Goal: Information Seeking & Learning: Learn about a topic

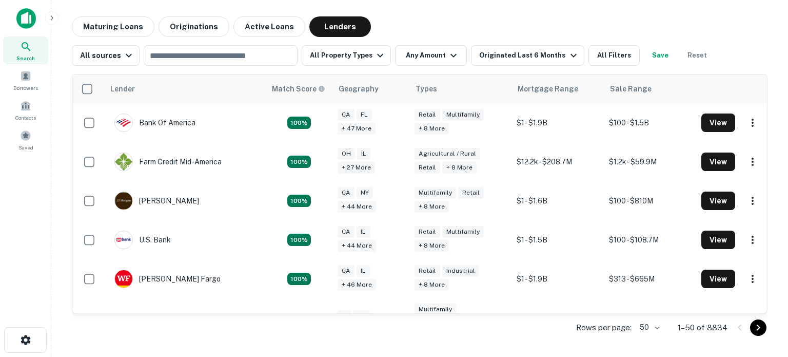
scroll to position [435, 0]
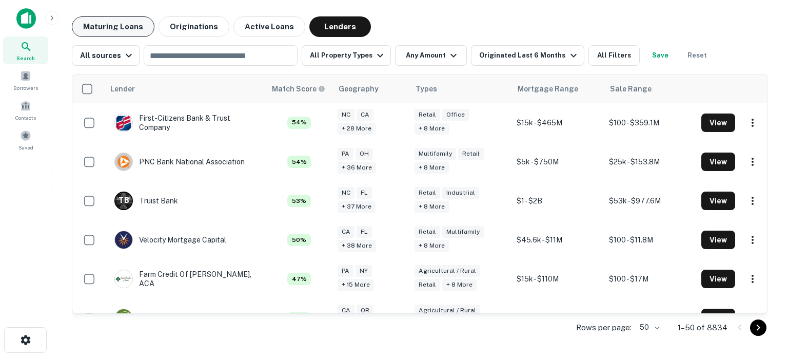
click at [103, 29] on button "Maturing Loans" at bounding box center [113, 26] width 83 height 21
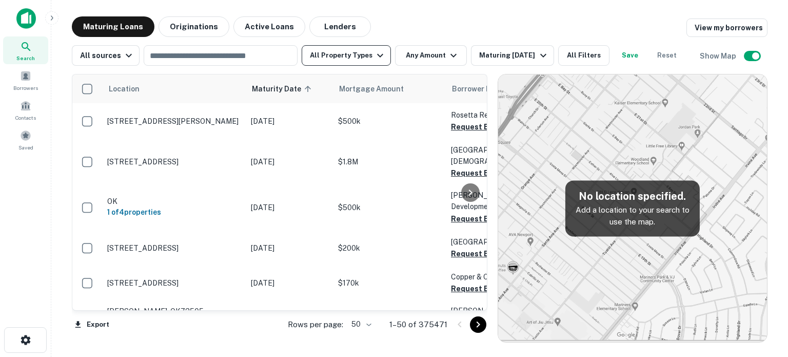
click at [363, 63] on button "All Property Types" at bounding box center [346, 55] width 89 height 21
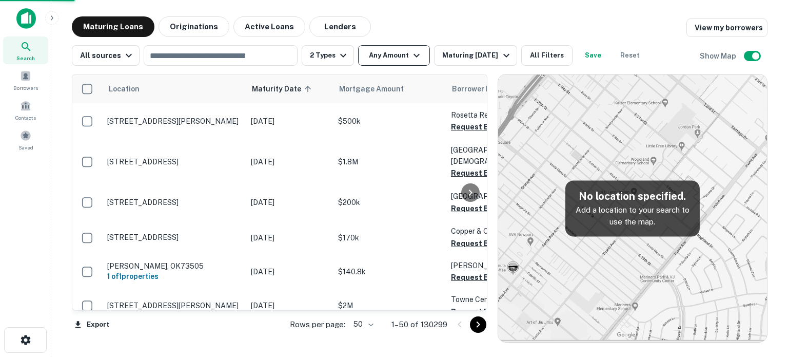
click at [411, 57] on icon "button" at bounding box center [417, 55] width 12 height 12
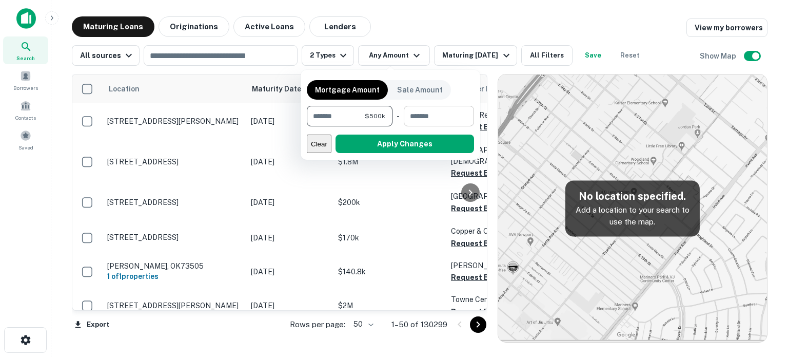
type input "******"
click at [442, 116] on input "number" at bounding box center [435, 116] width 63 height 21
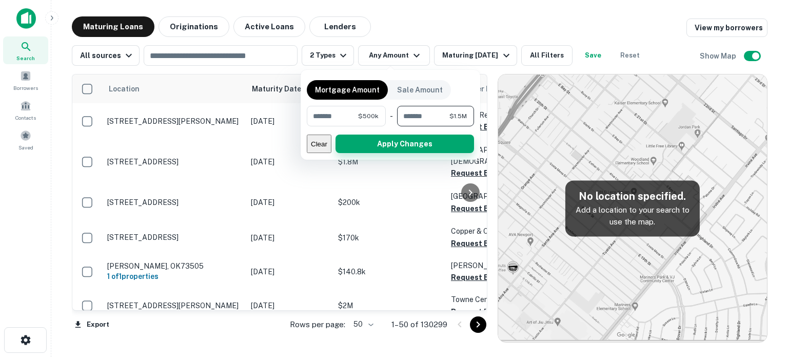
type input "*******"
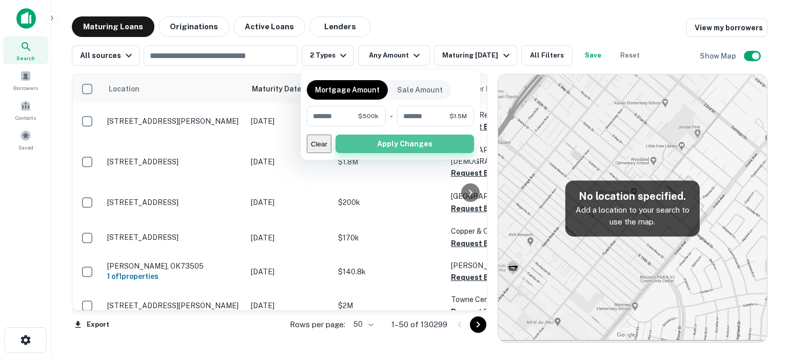
click at [425, 148] on button "Apply Changes" at bounding box center [405, 143] width 139 height 18
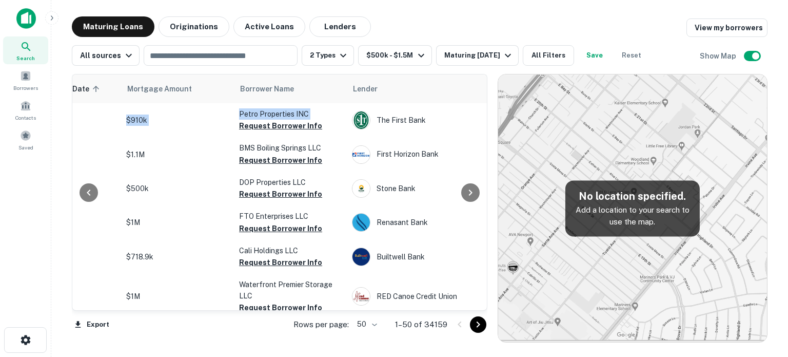
drag, startPoint x: 480, startPoint y: 94, endPoint x: 482, endPoint y: 106, distance: 12.0
click at [482, 106] on div "Location Maturity Date sorted ascending Mortgage Amount Borrower Name Lender Pu…" at bounding box center [280, 192] width 416 height 237
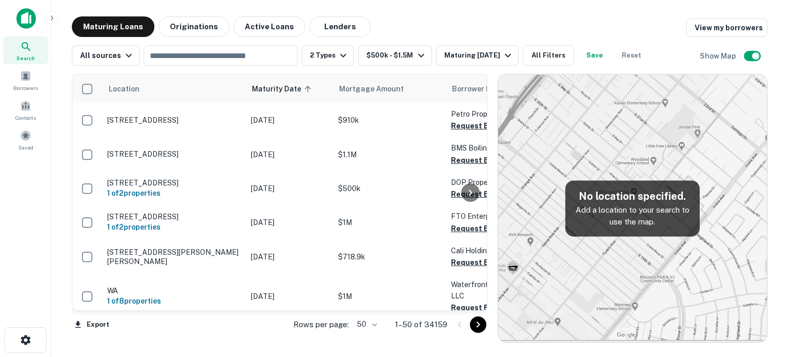
click at [382, 19] on div "Maturing Loans Originations Active Loans Lenders View my borrowers" at bounding box center [420, 26] width 696 height 21
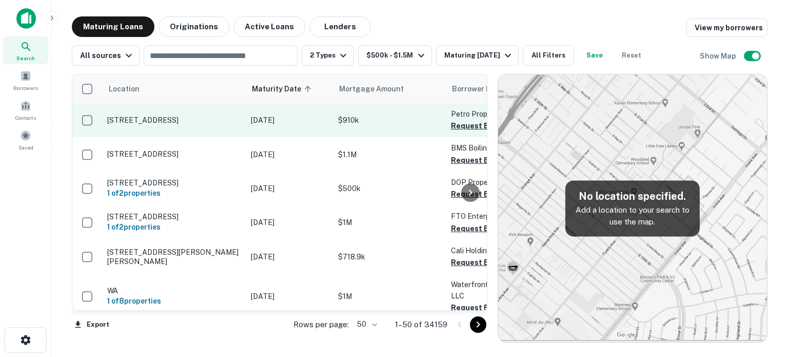
click at [157, 116] on p "[STREET_ADDRESS]" at bounding box center [173, 119] width 133 height 9
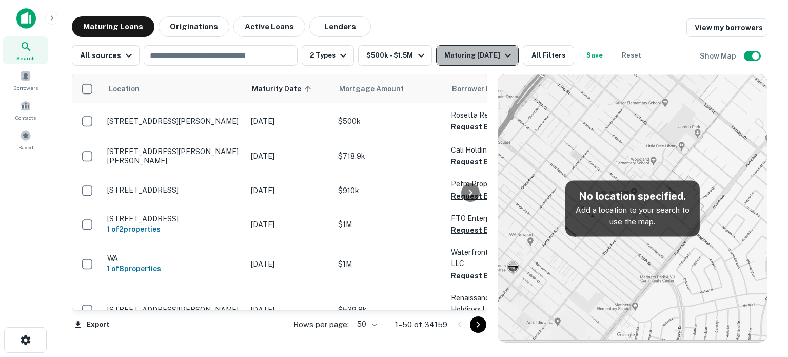
click at [488, 56] on div "Maturing [DATE]" at bounding box center [479, 55] width 70 height 12
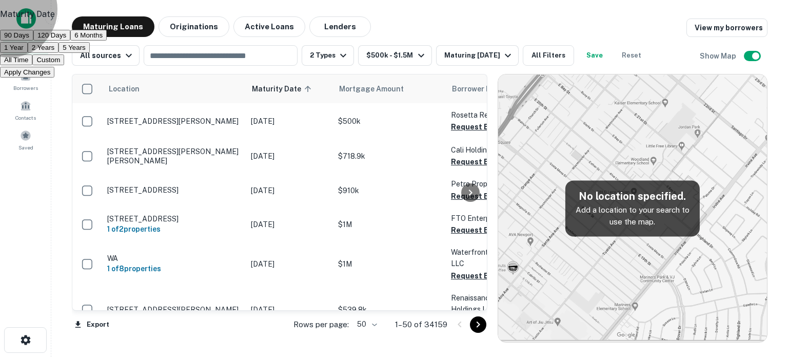
click at [107, 41] on button "6 Months" at bounding box center [88, 35] width 36 height 11
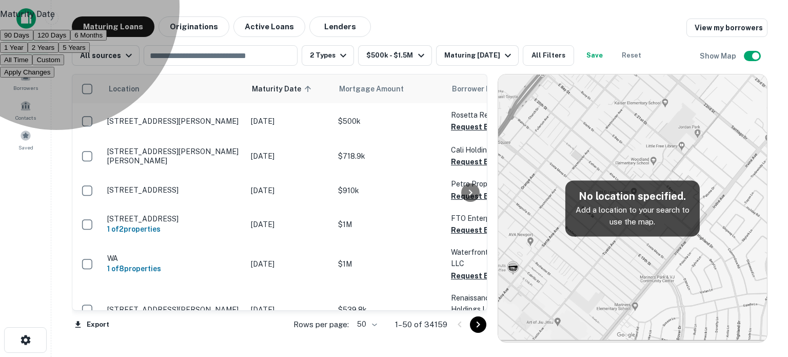
click at [54, 77] on button "Apply Changes" at bounding box center [27, 72] width 54 height 11
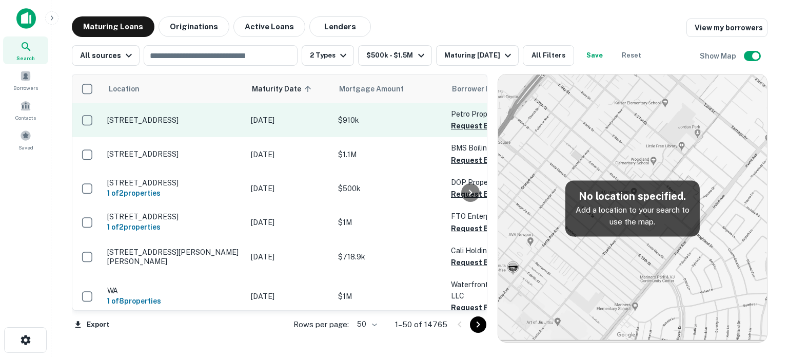
click at [148, 122] on p "[STREET_ADDRESS]" at bounding box center [173, 119] width 133 height 9
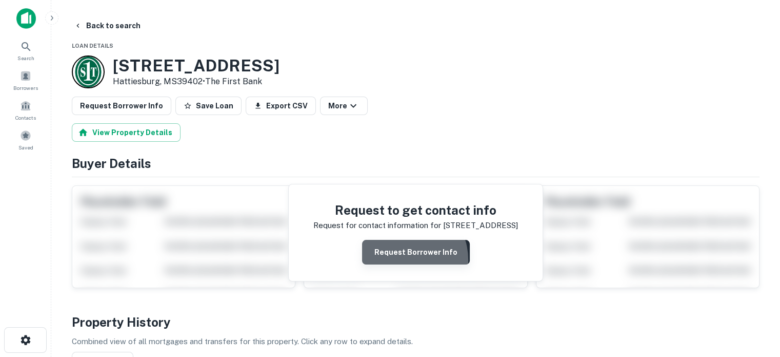
click at [404, 259] on button "Request Borrower Info" at bounding box center [416, 252] width 108 height 25
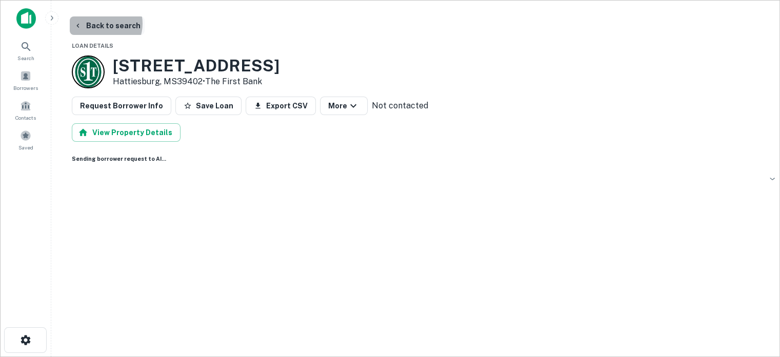
click at [100, 24] on button "Back to search" at bounding box center [107, 25] width 75 height 18
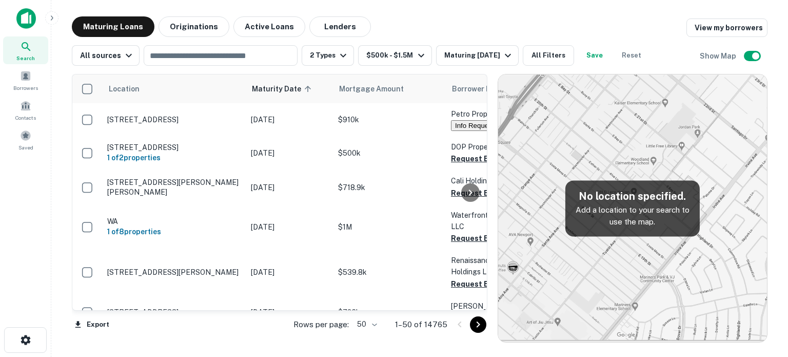
click at [548, 128] on img at bounding box center [632, 207] width 269 height 267
